Goal: Task Accomplishment & Management: Manage account settings

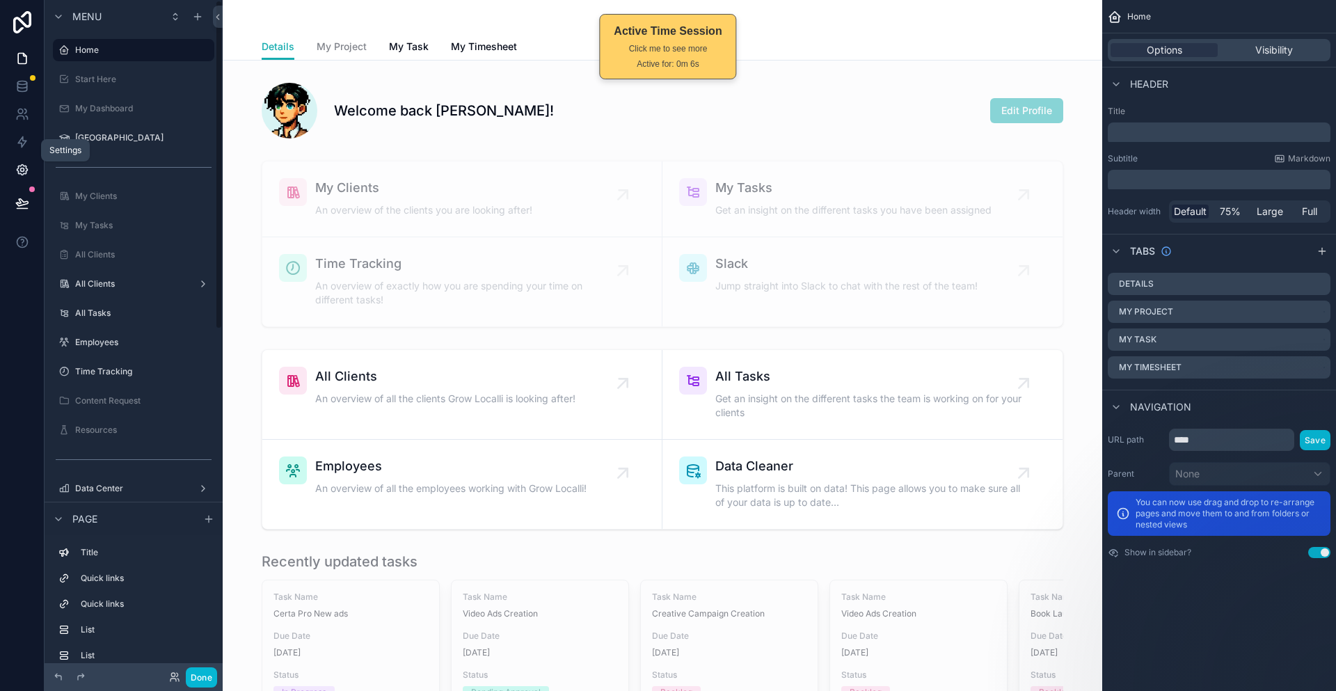
click at [37, 156] on link at bounding box center [22, 170] width 44 height 28
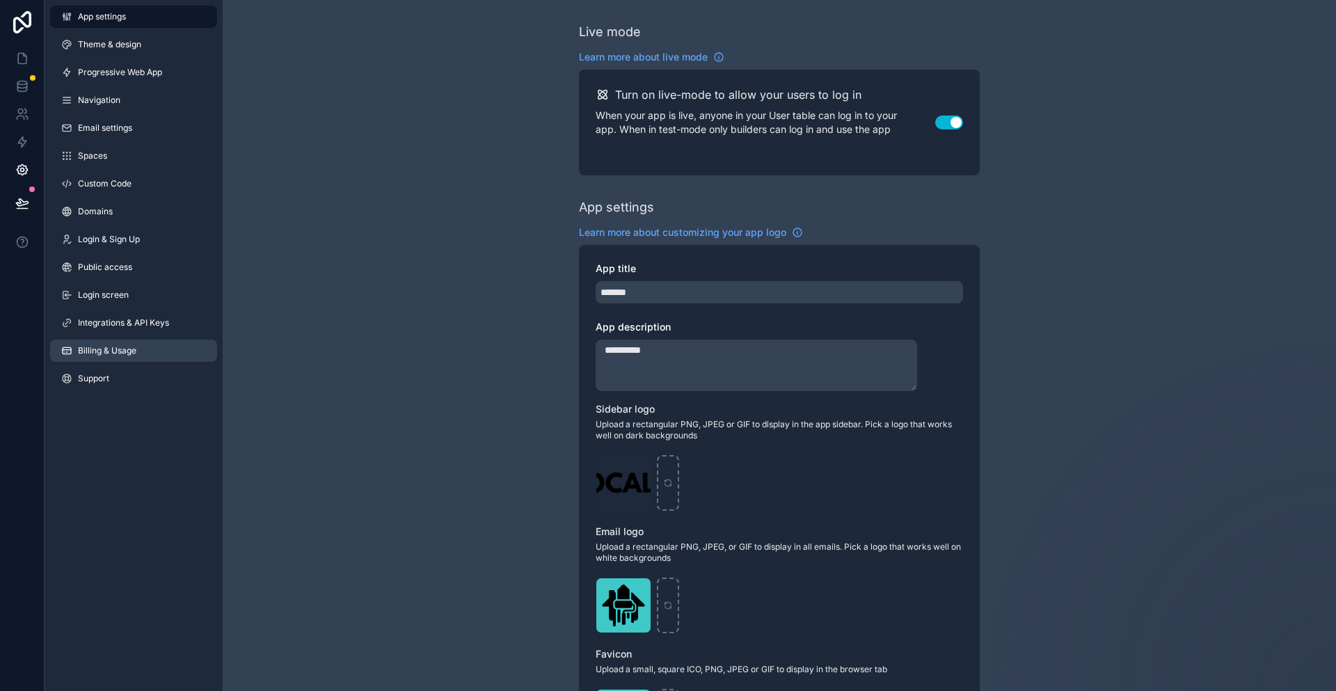
click at [122, 340] on link "Billing & Usage" at bounding box center [133, 351] width 167 height 22
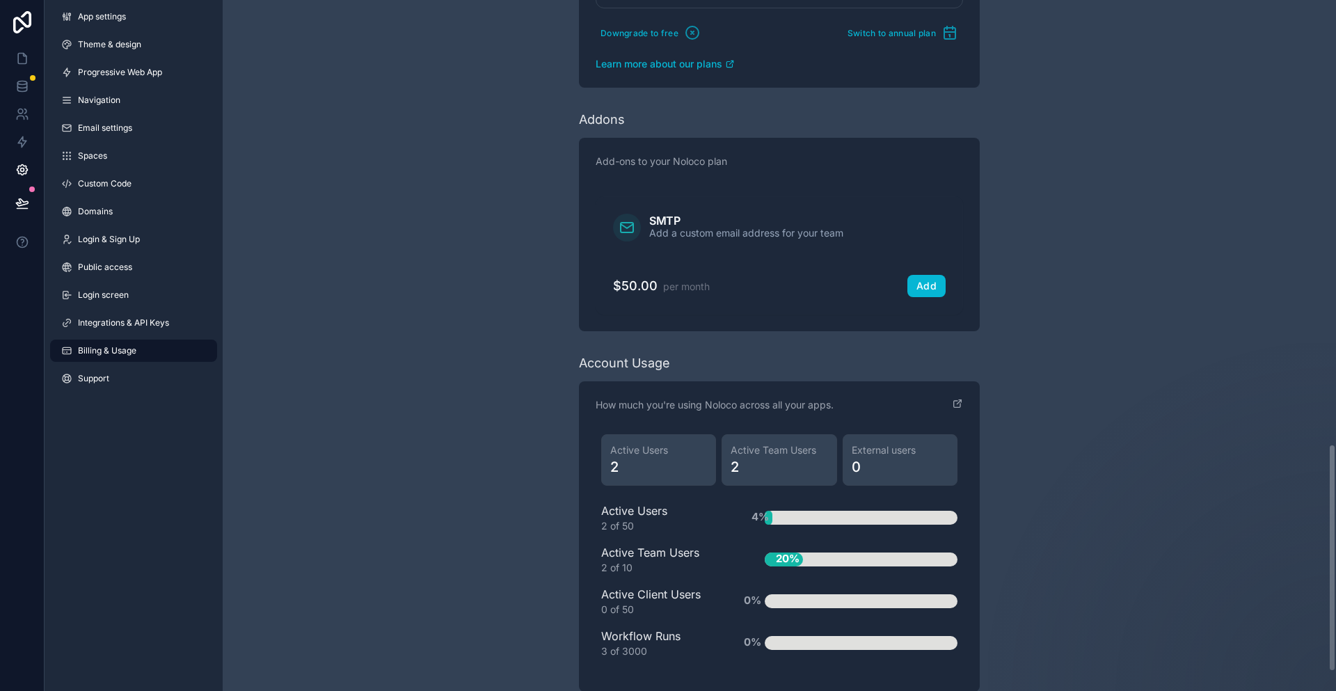
scroll to position [1338, 0]
